Goal: Use online tool/utility

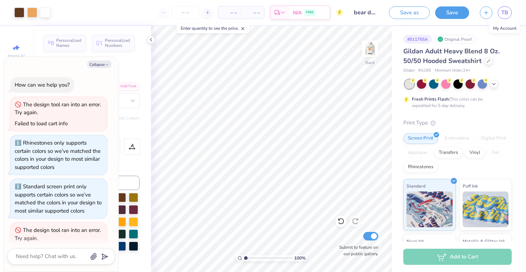
scroll to position [2780, 0]
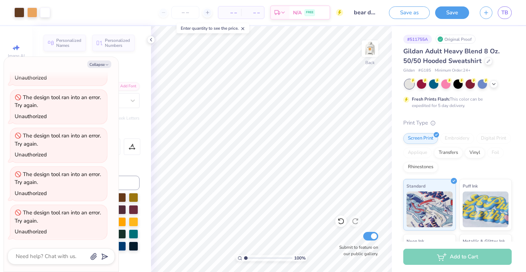
type textarea "x"
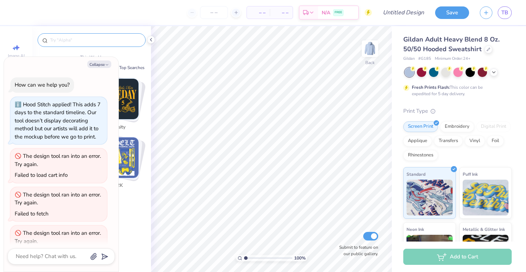
scroll to position [242, 0]
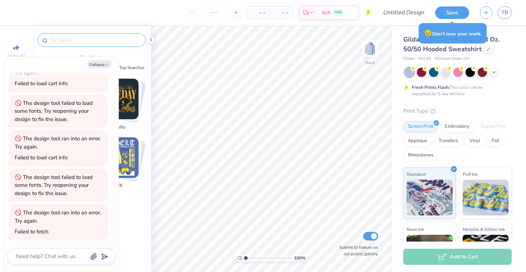
type textarea "x"
